Goal: Information Seeking & Learning: Learn about a topic

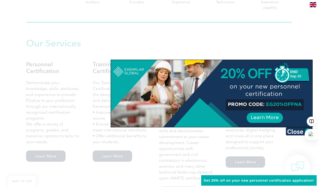
scroll to position [296, 0]
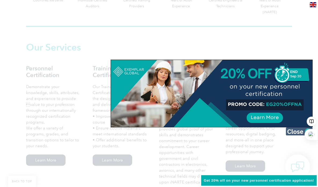
click at [292, 131] on img at bounding box center [298, 131] width 27 height 8
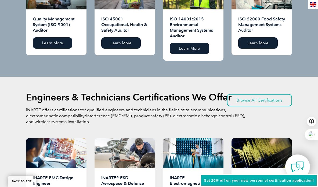
scroll to position [584, 0]
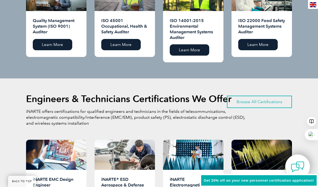
click at [250, 95] on link "Browse All Certifications" at bounding box center [259, 101] width 65 height 12
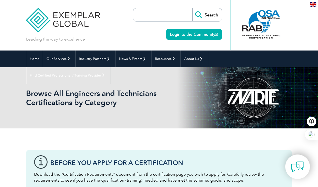
click at [136, 16] on input "search" at bounding box center [164, 14] width 56 height 13
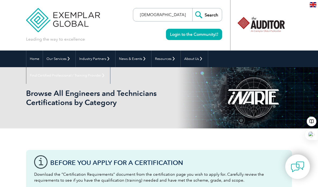
type input "[DEMOGRAPHIC_DATA]"
click at [192, 8] on input "Search" at bounding box center [207, 14] width 30 height 13
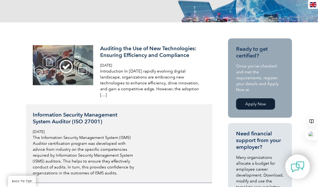
scroll to position [107, 0]
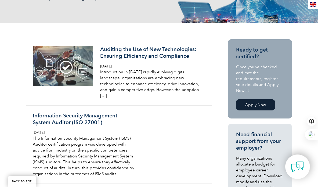
click at [262, 99] on link "Apply Now" at bounding box center [255, 104] width 39 height 11
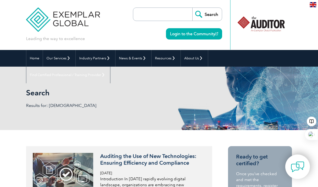
scroll to position [0, 0]
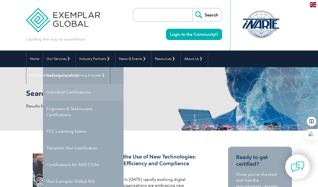
click at [68, 94] on link "Individual Certifications" at bounding box center [83, 92] width 80 height 17
